Goal: Task Accomplishment & Management: Manage account settings

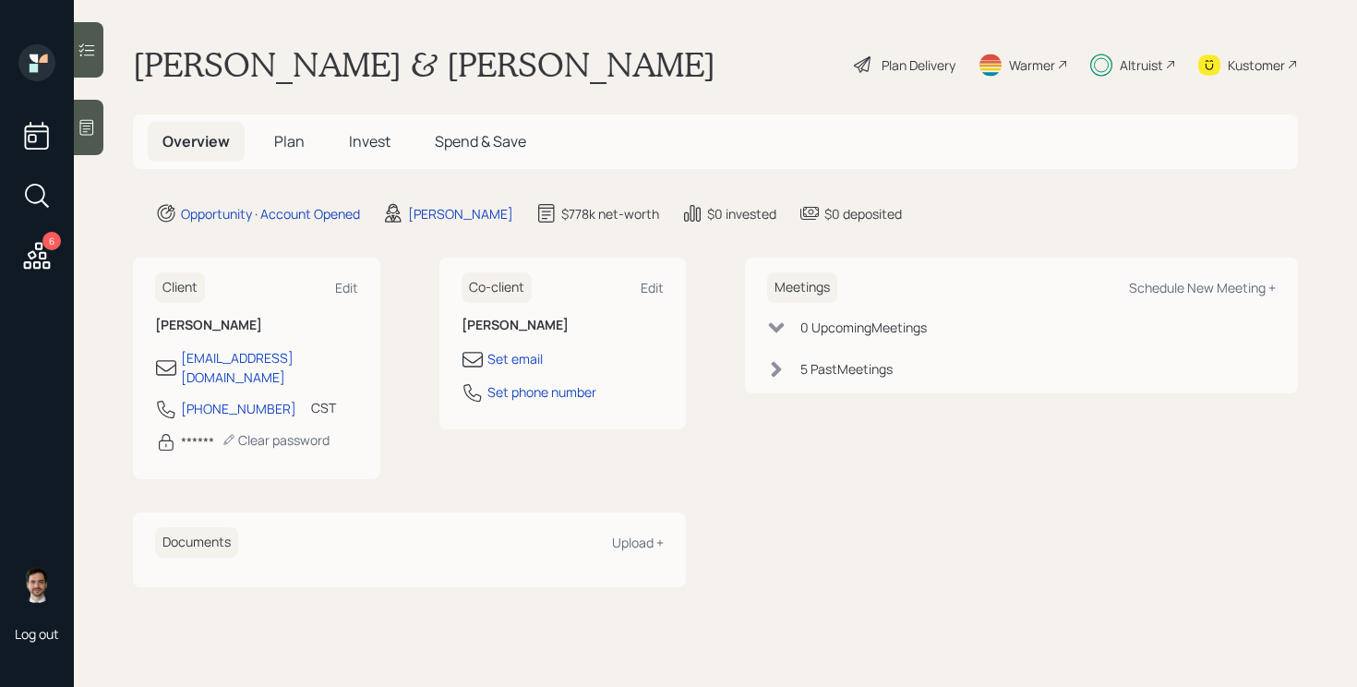
click at [292, 146] on span "Plan" at bounding box center [289, 141] width 30 height 20
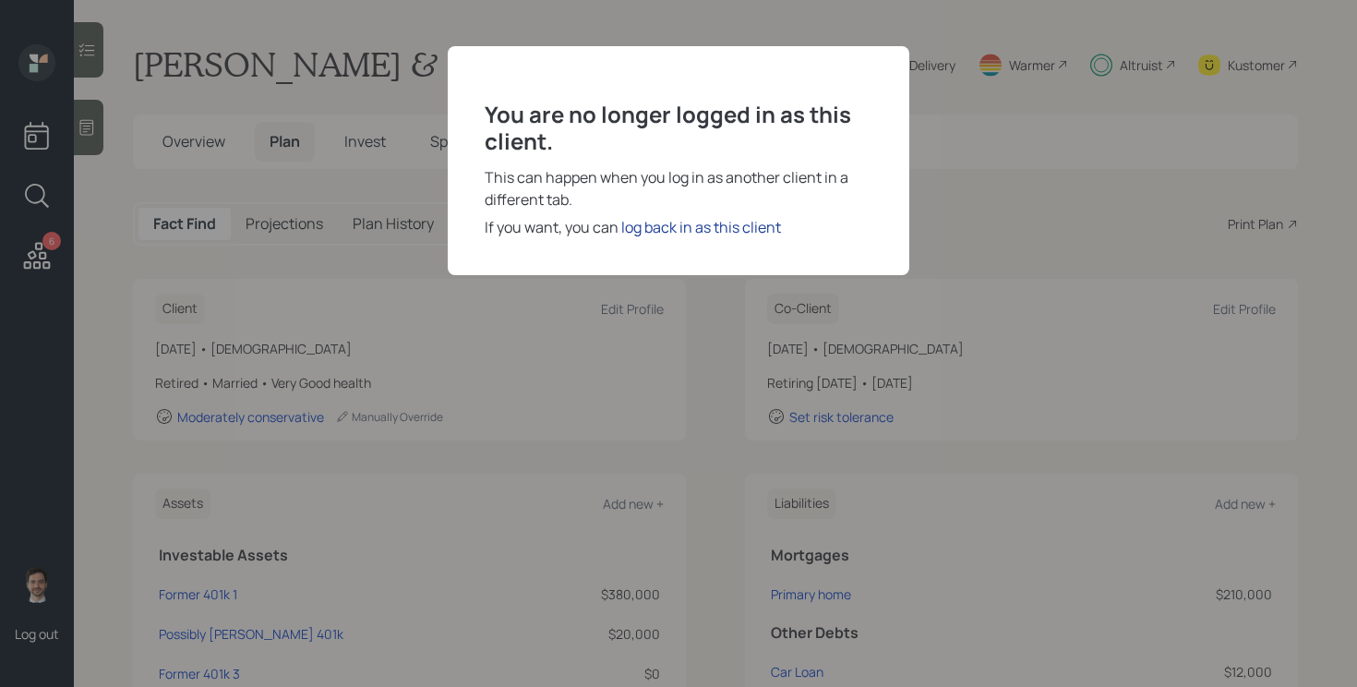
click at [680, 232] on div "log back in as this client" at bounding box center [701, 227] width 160 height 22
